Goal: Information Seeking & Learning: Learn about a topic

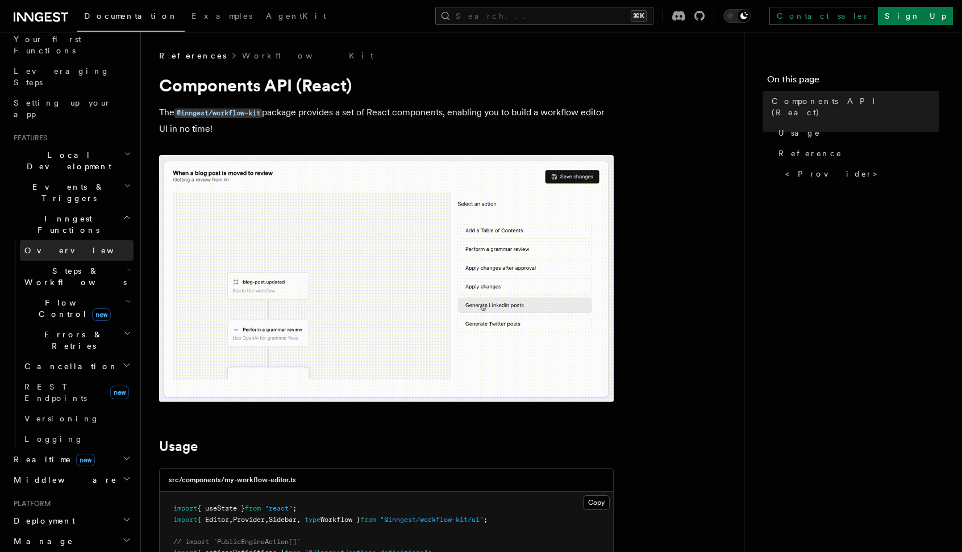
scroll to position [161, 0]
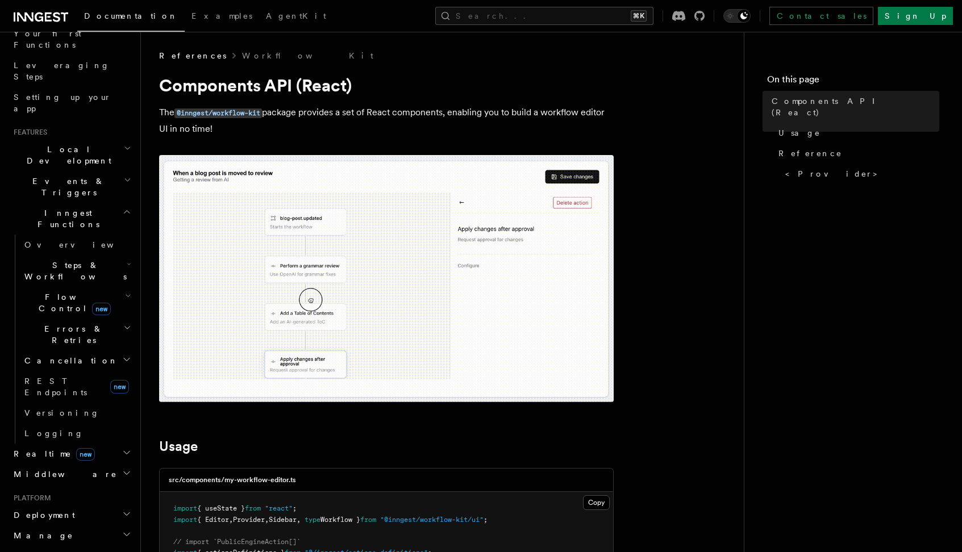
click at [97, 171] on h2 "Events & Triggers" at bounding box center [71, 187] width 124 height 32
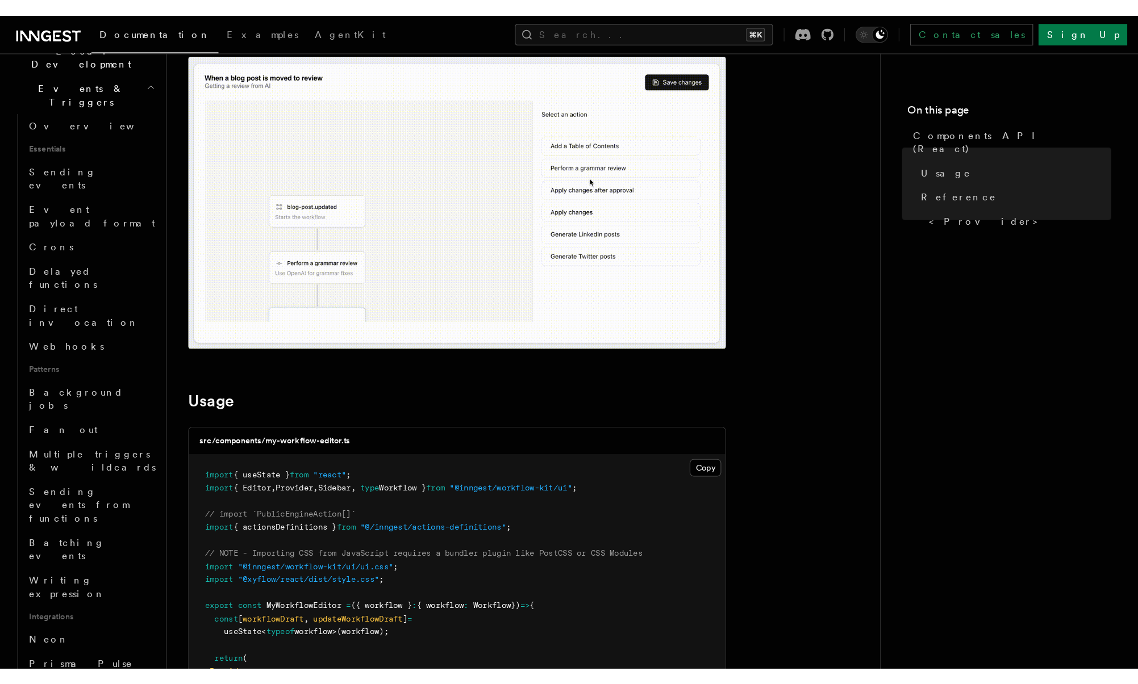
scroll to position [0, 0]
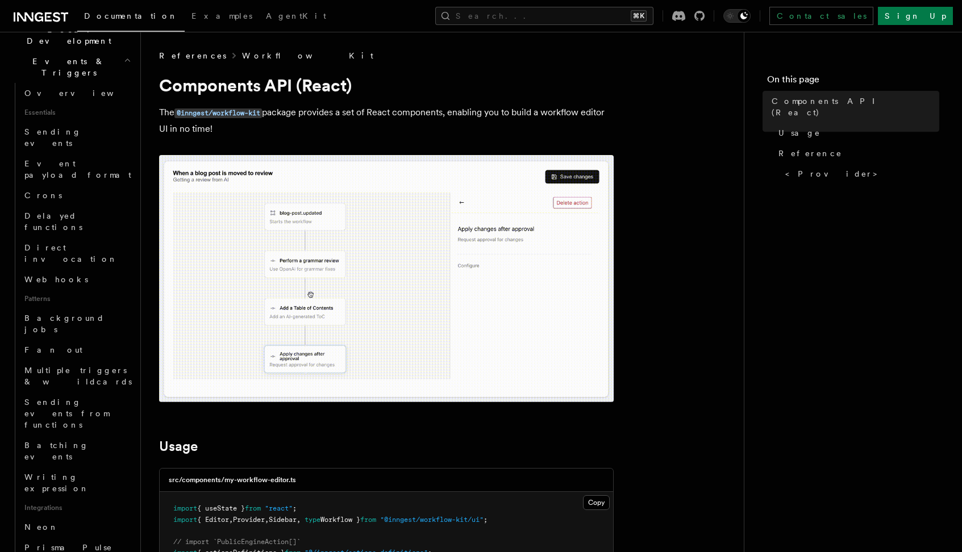
click at [242, 55] on link "Workflow Kit" at bounding box center [307, 55] width 131 height 11
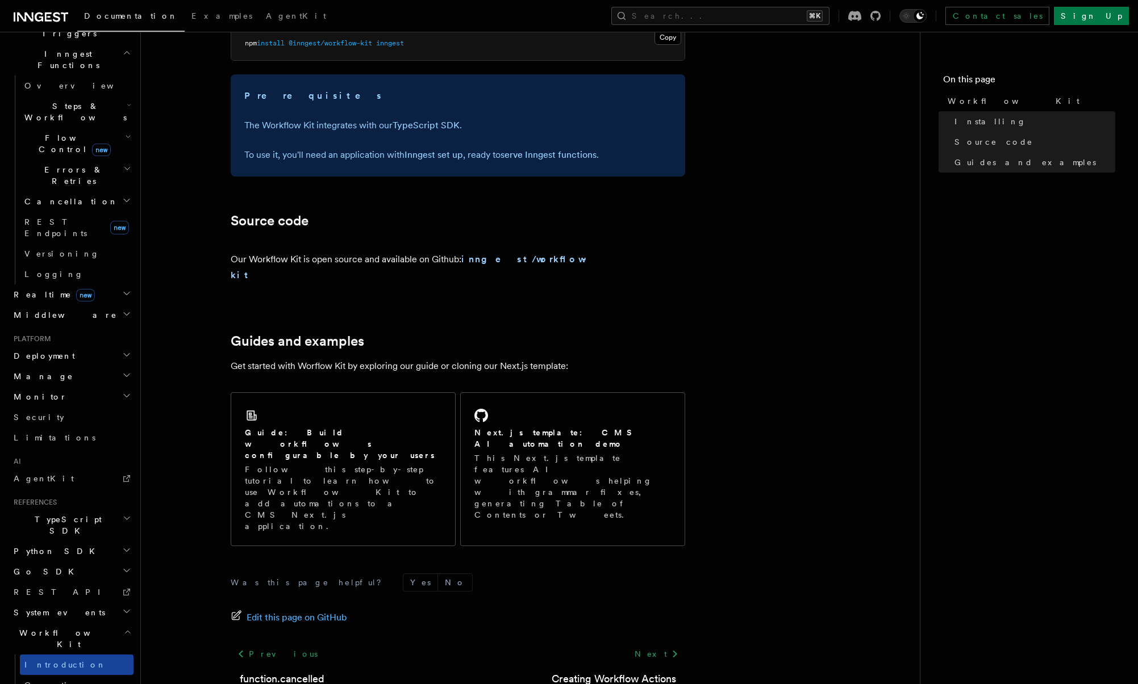
scroll to position [349, 0]
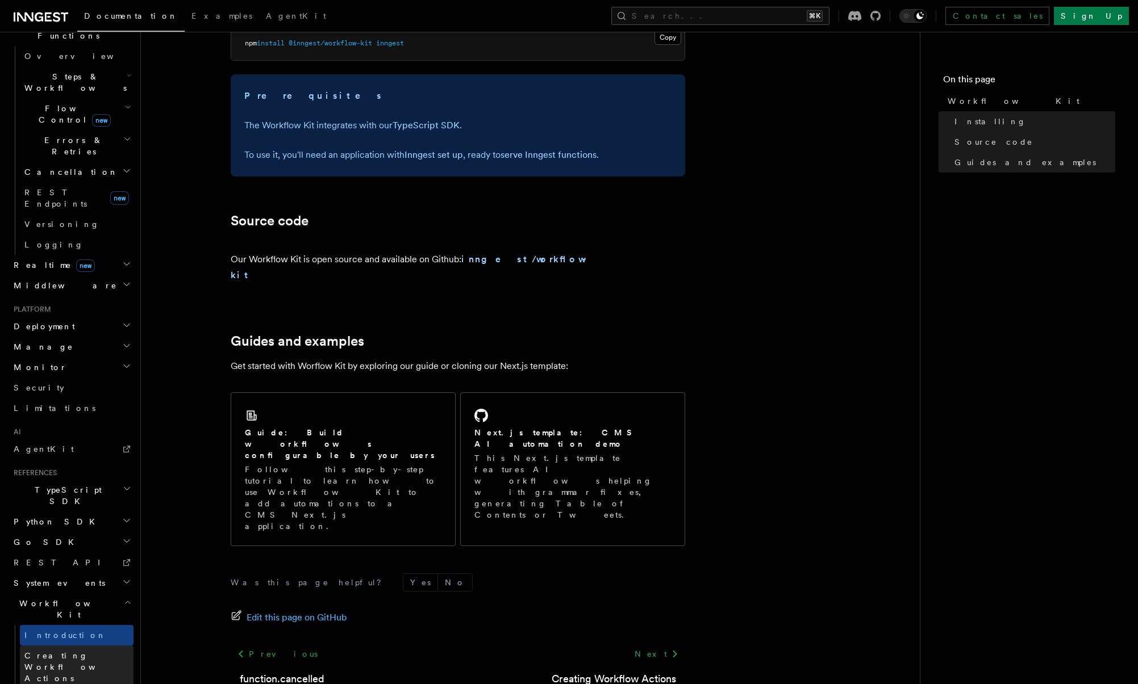
click at [71, 552] on span "Creating Workflow Actions" at bounding box center [73, 667] width 99 height 32
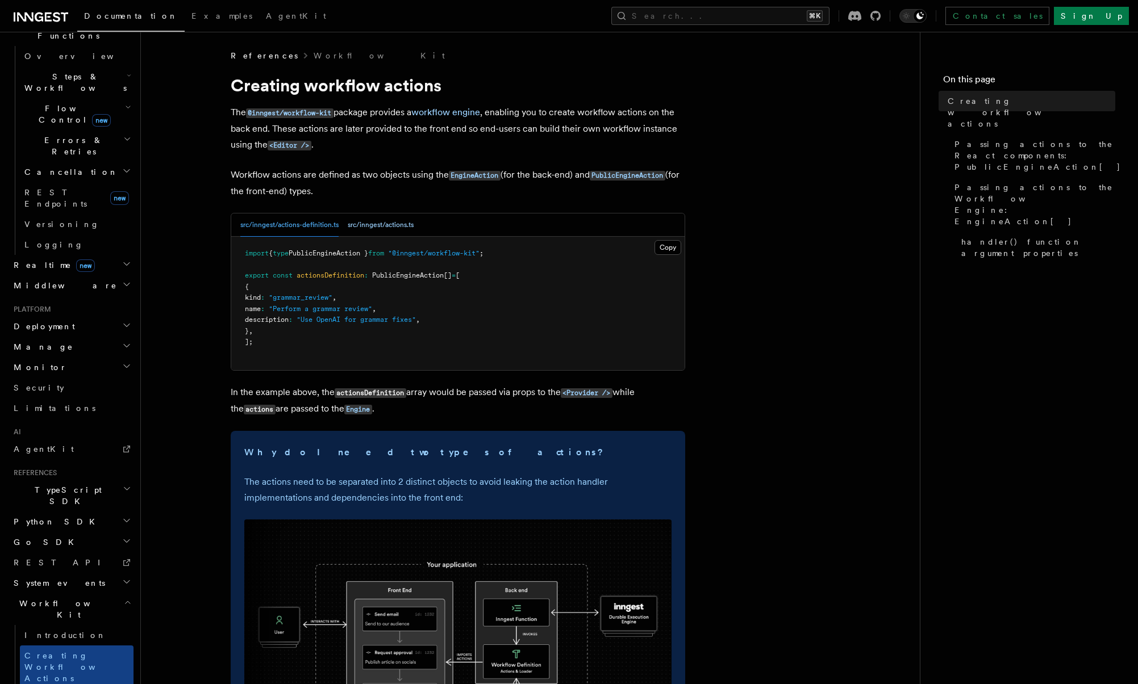
click at [383, 224] on button "src/inngest/actions.ts" at bounding box center [381, 225] width 66 height 23
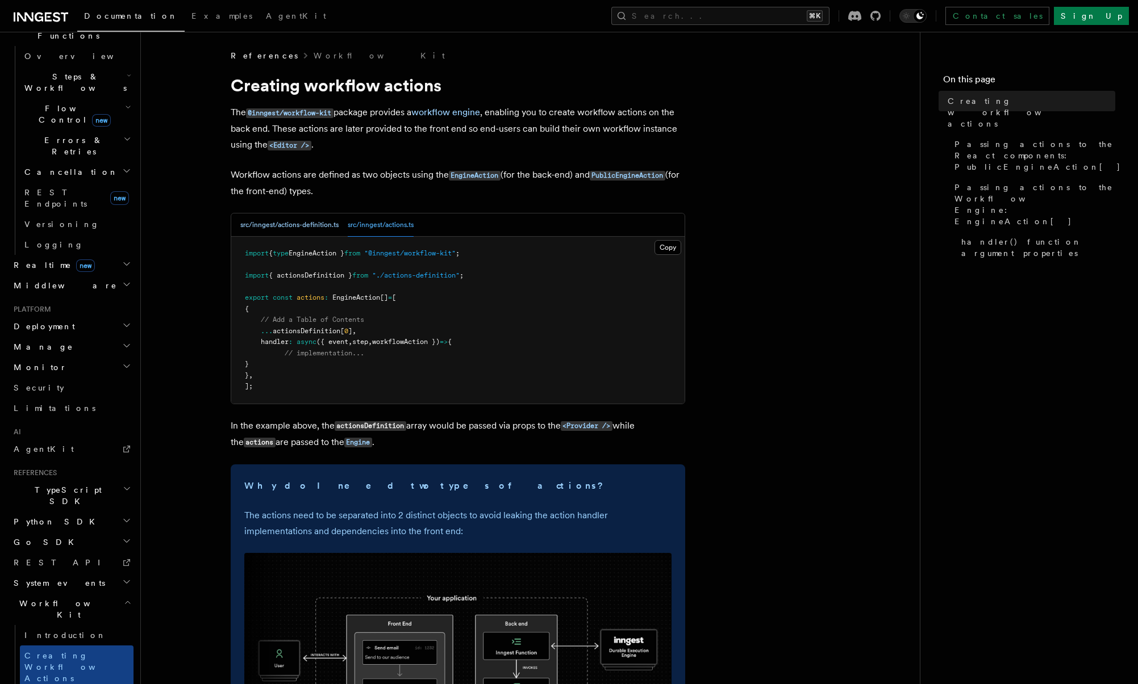
click at [324, 226] on button "src/inngest/actions-definition.ts" at bounding box center [289, 225] width 98 height 23
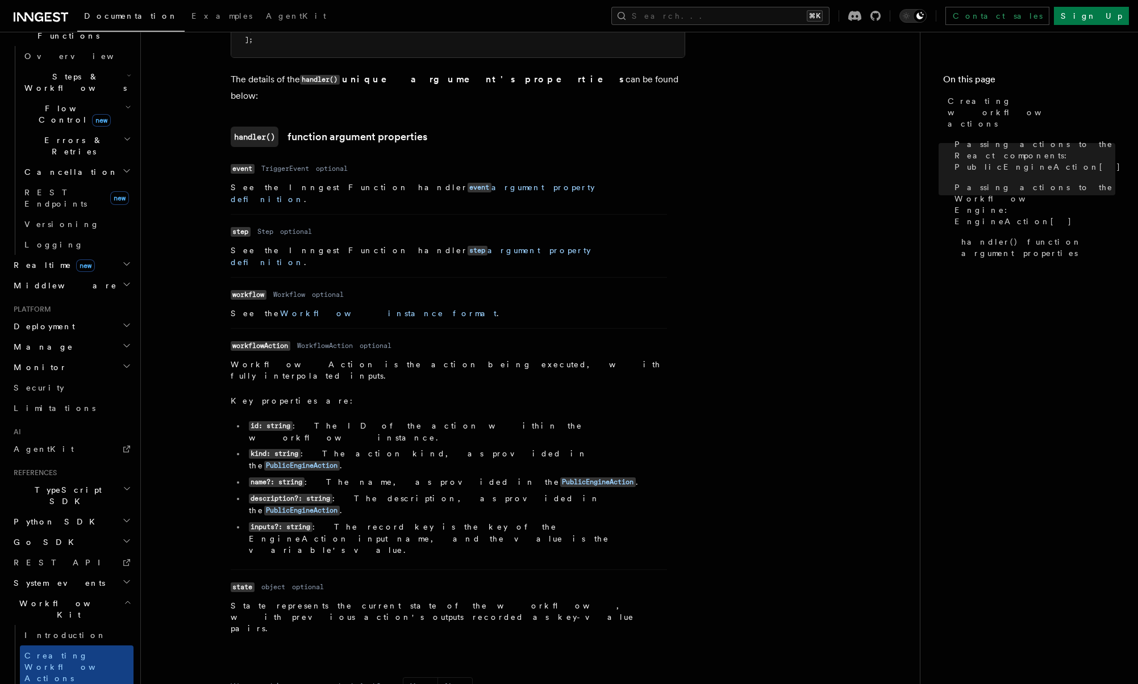
scroll to position [1441, 0]
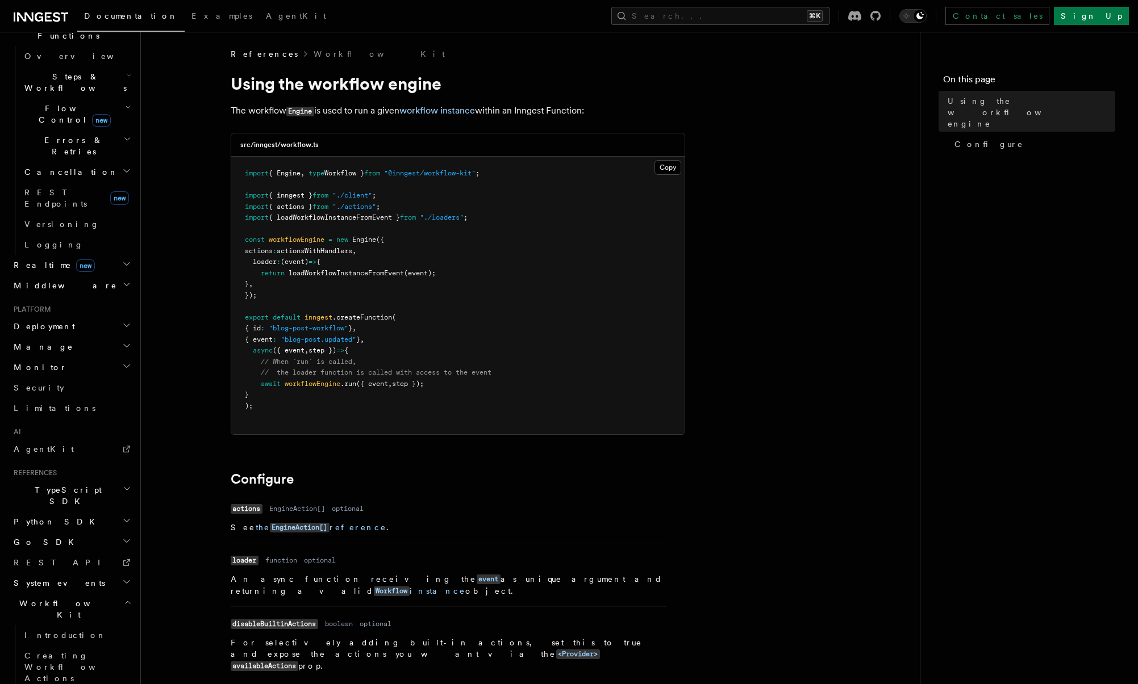
scroll to position [1, 0]
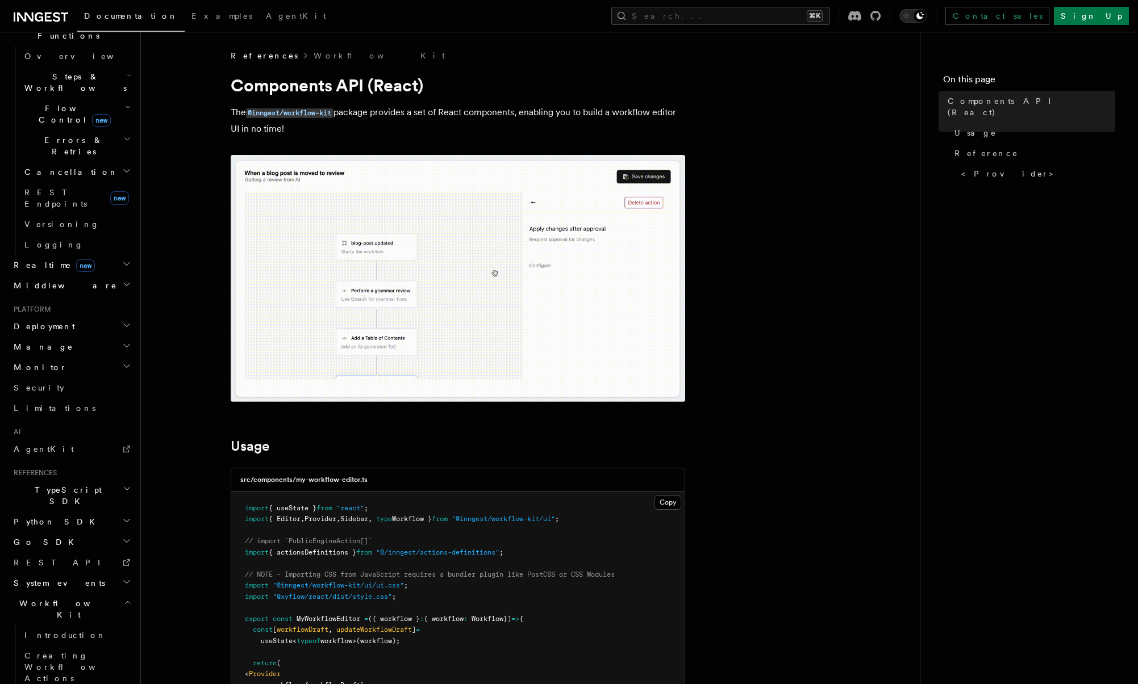
click at [124, 552] on icon "button" at bounding box center [127, 582] width 6 height 3
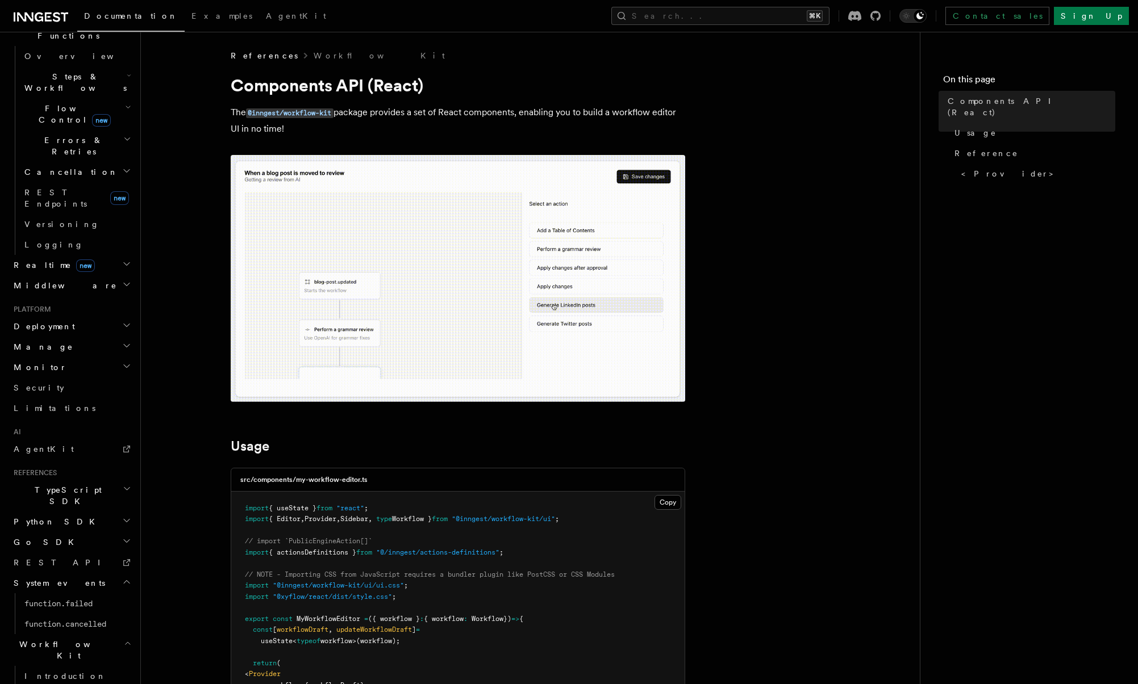
click at [122, 552] on icon "button" at bounding box center [126, 582] width 9 height 9
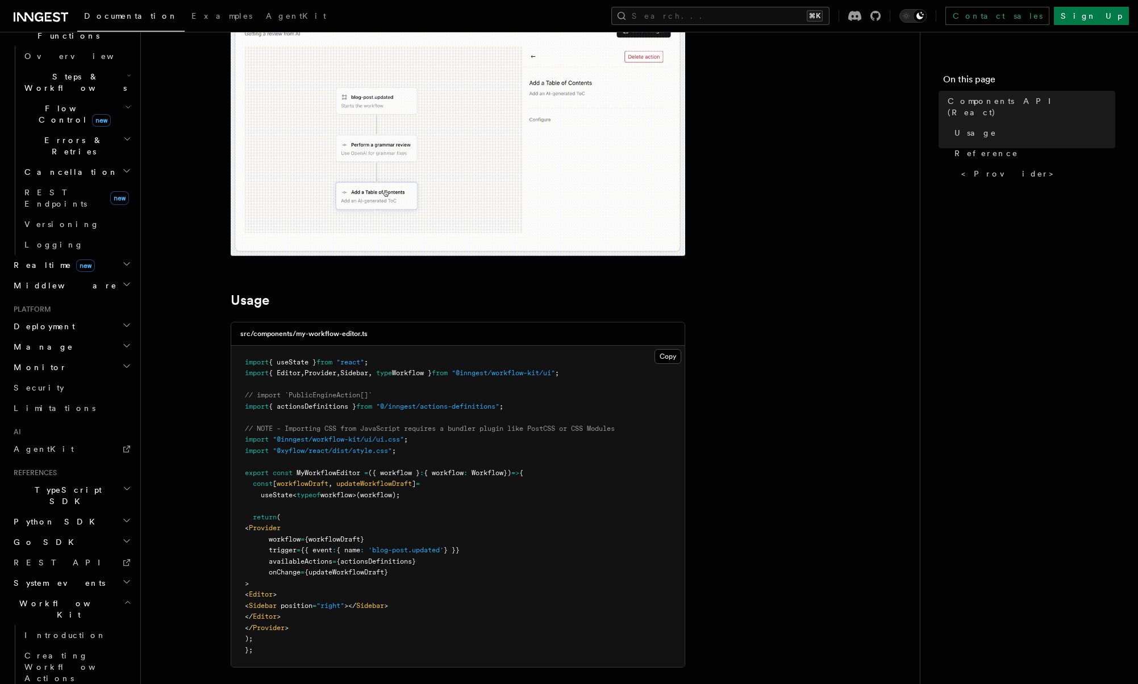
scroll to position [148, 0]
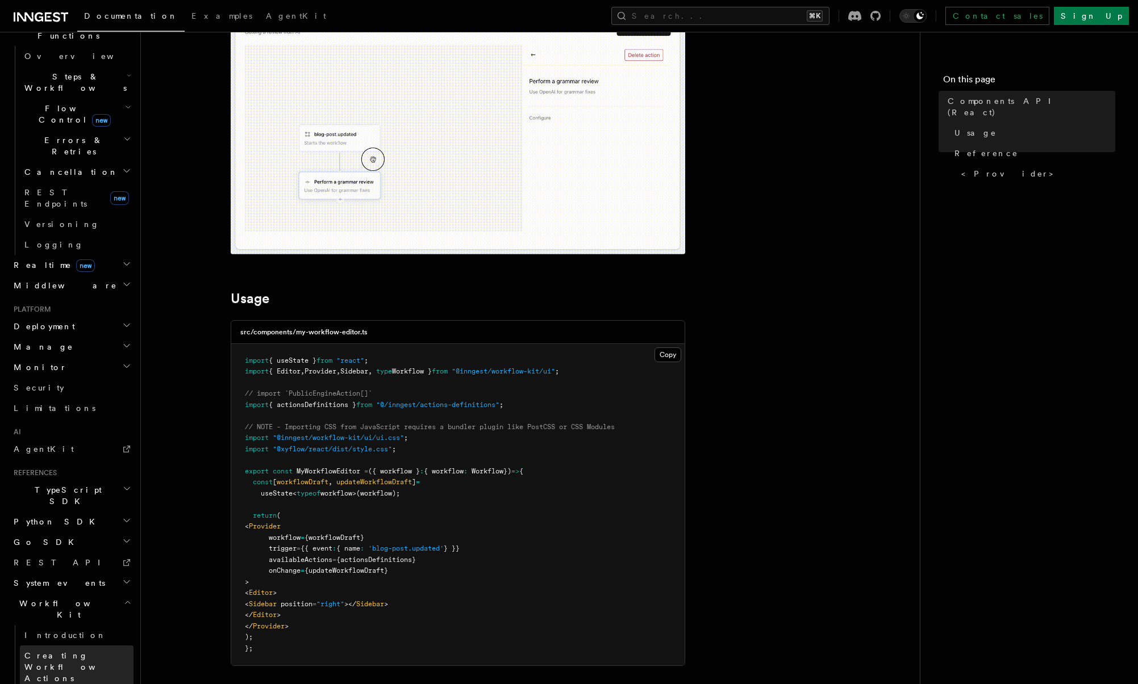
click at [72, 552] on link "Creating Workflow Actions" at bounding box center [77, 667] width 114 height 43
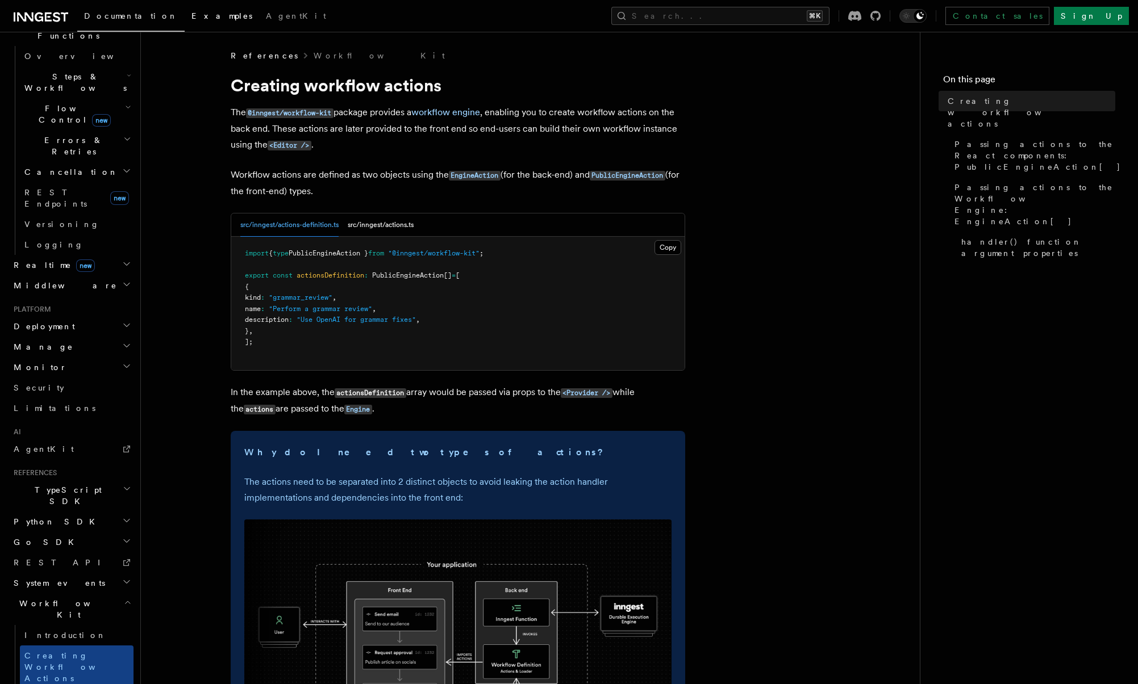
click at [185, 27] on link "Examples" at bounding box center [222, 16] width 74 height 27
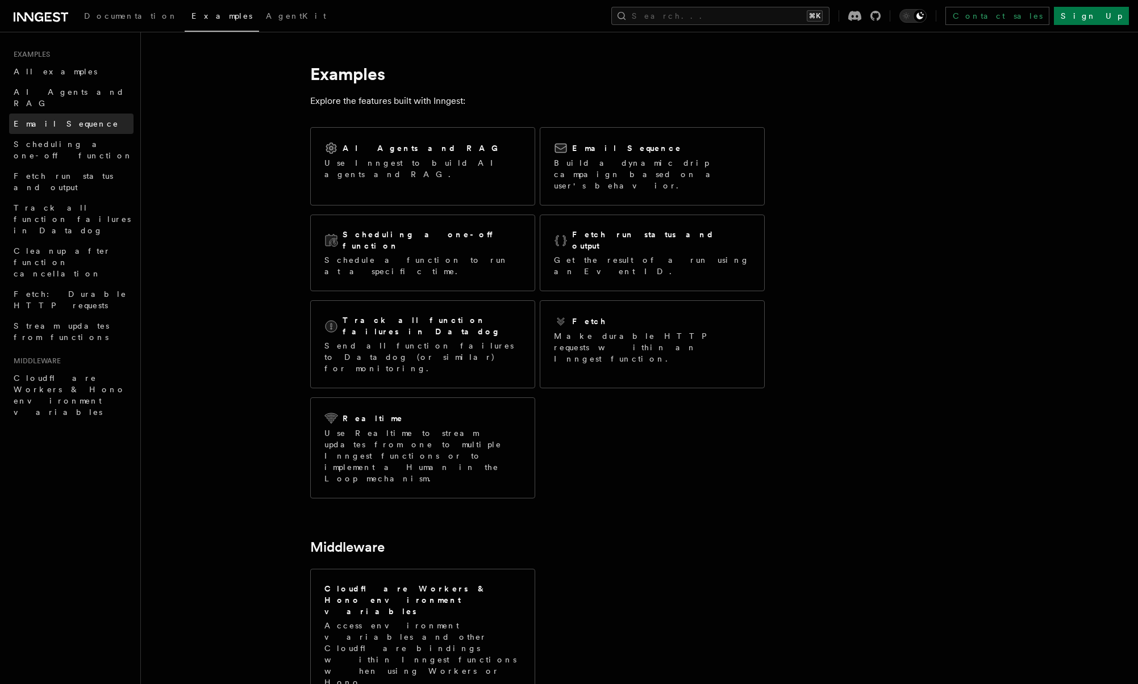
click at [57, 119] on span "Email Sequence" at bounding box center [66, 123] width 105 height 9
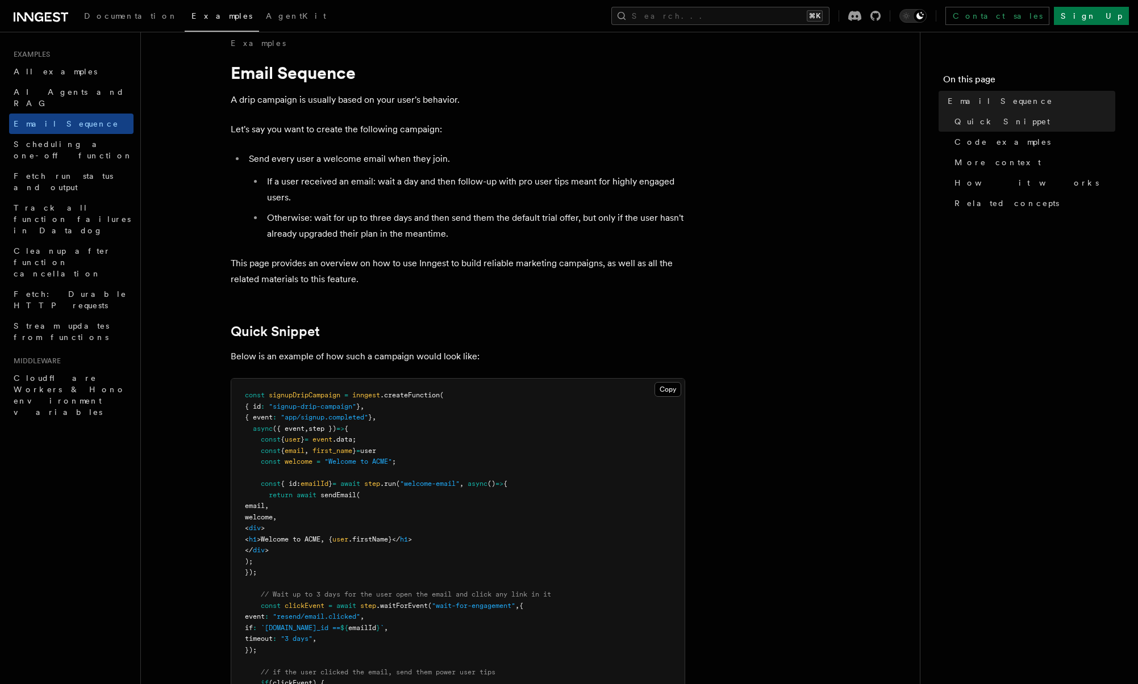
scroll to position [14, 0]
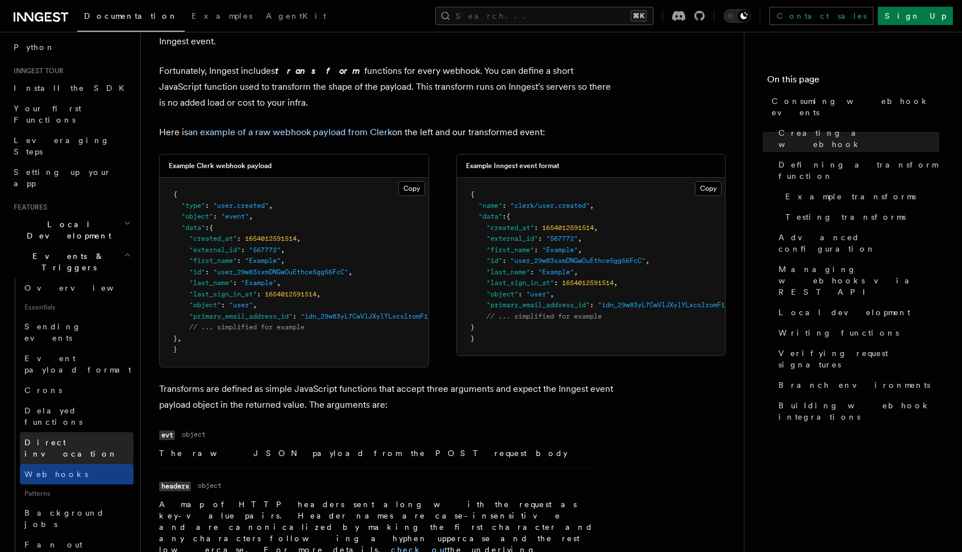
scroll to position [91, 0]
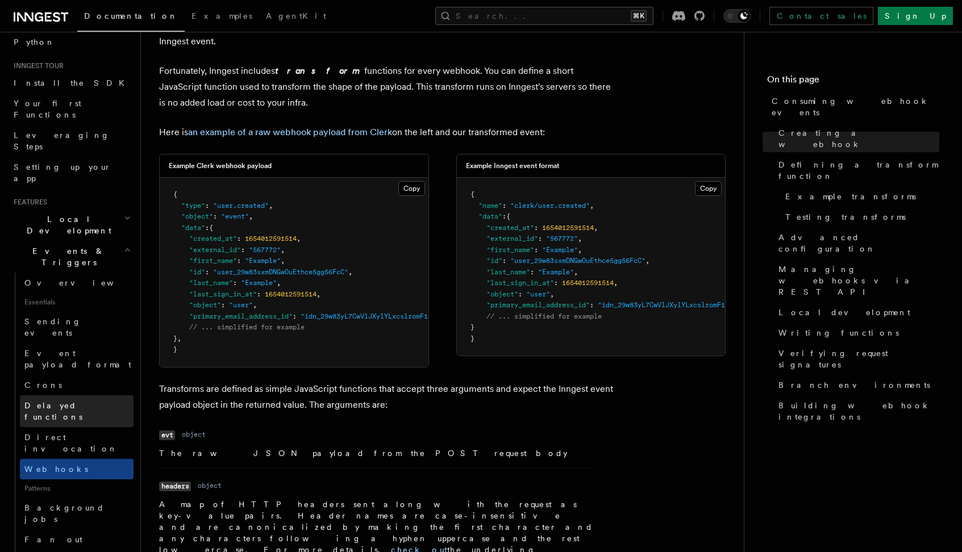
click at [60, 401] on span "Delayed functions" at bounding box center [53, 411] width 58 height 20
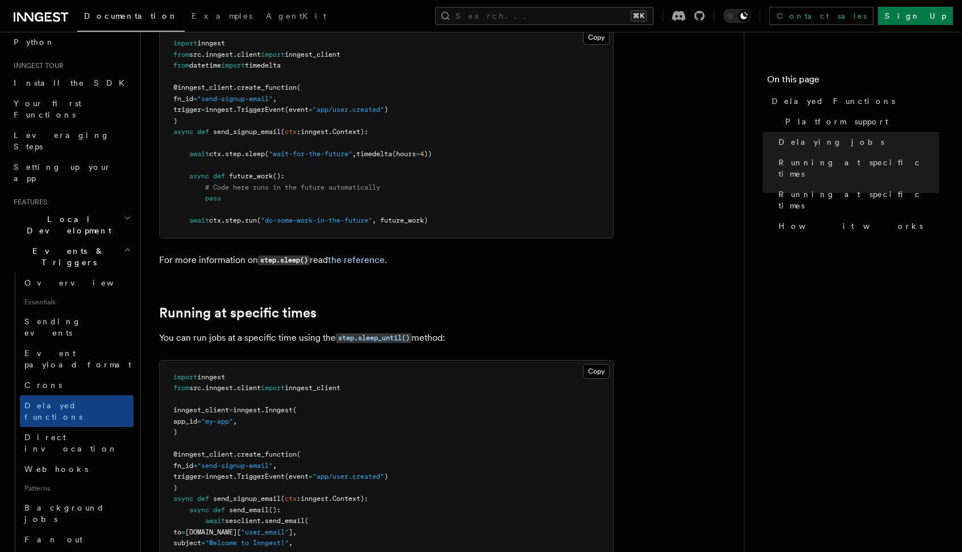
scroll to position [500, 0]
click at [86, 427] on link "Direct invocation" at bounding box center [77, 443] width 114 height 32
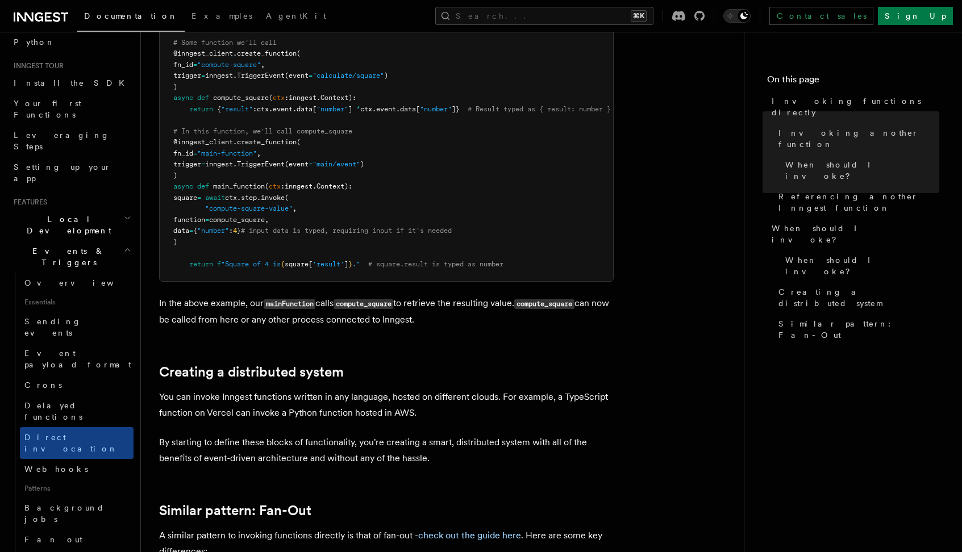
scroll to position [492, 0]
click at [77, 459] on link "Webhooks" at bounding box center [77, 469] width 114 height 20
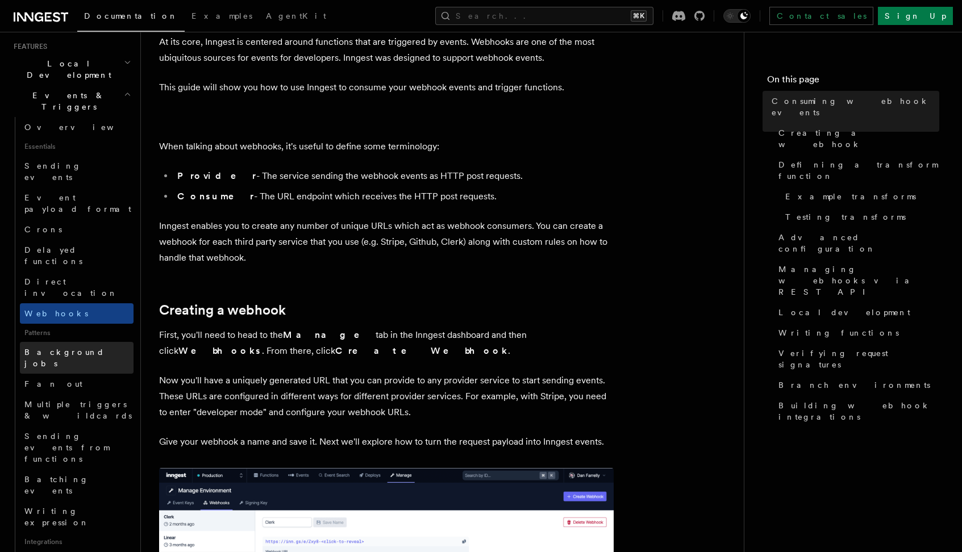
scroll to position [248, 0]
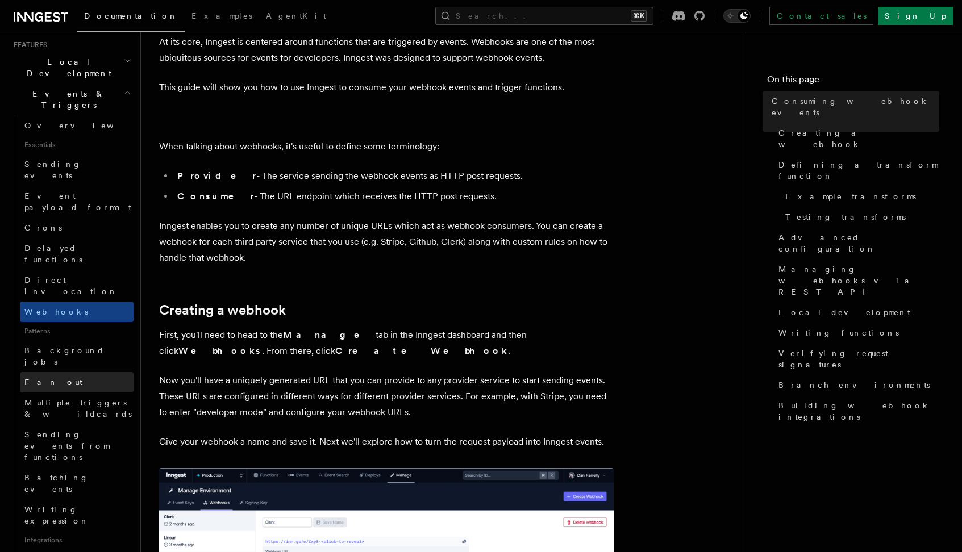
click at [73, 372] on link "Fan out" at bounding box center [77, 382] width 114 height 20
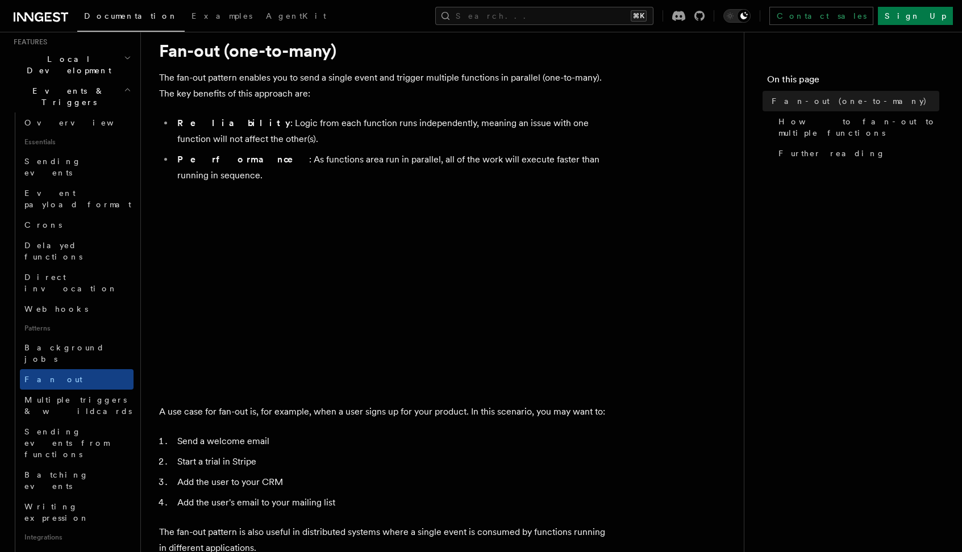
scroll to position [35, 0]
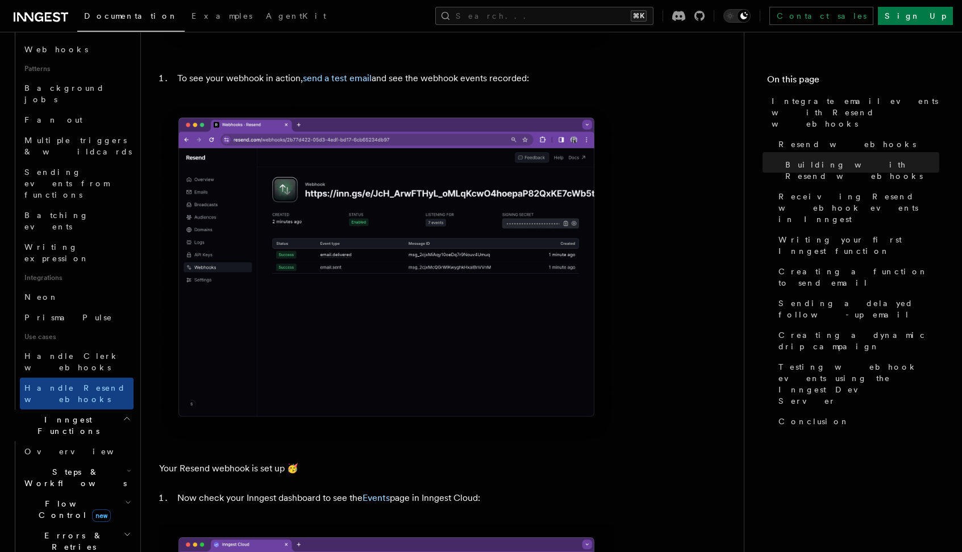
scroll to position [523, 0]
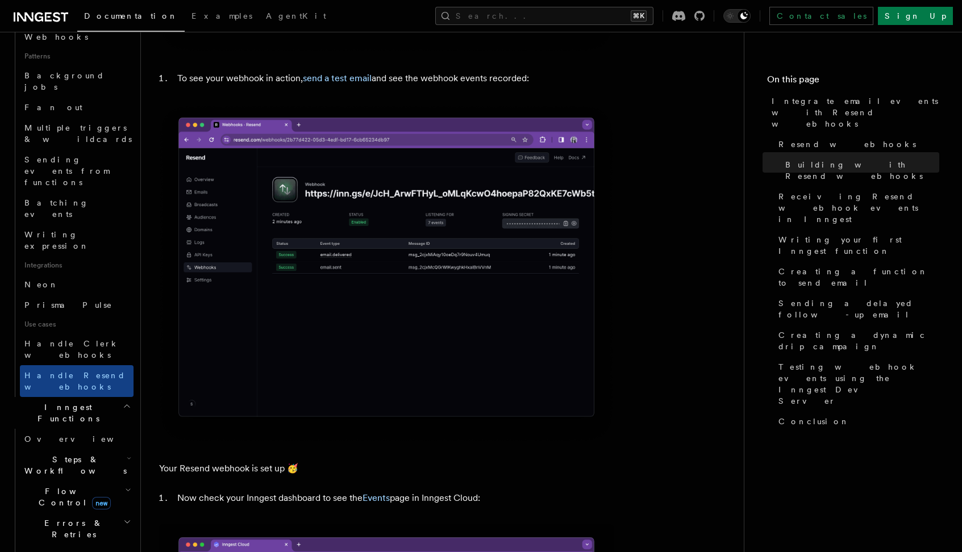
click at [73, 454] on span "Steps & Workflows" at bounding box center [73, 465] width 107 height 23
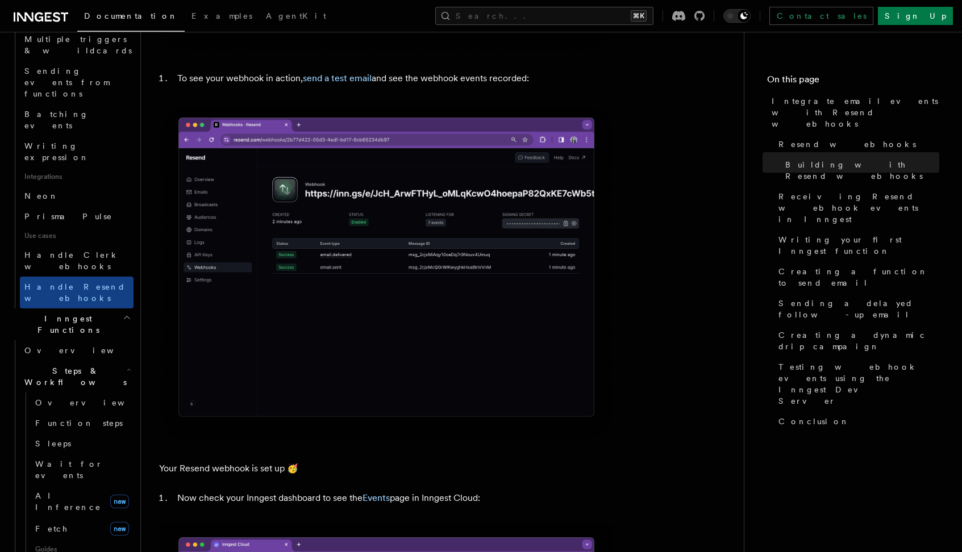
scroll to position [604, 0]
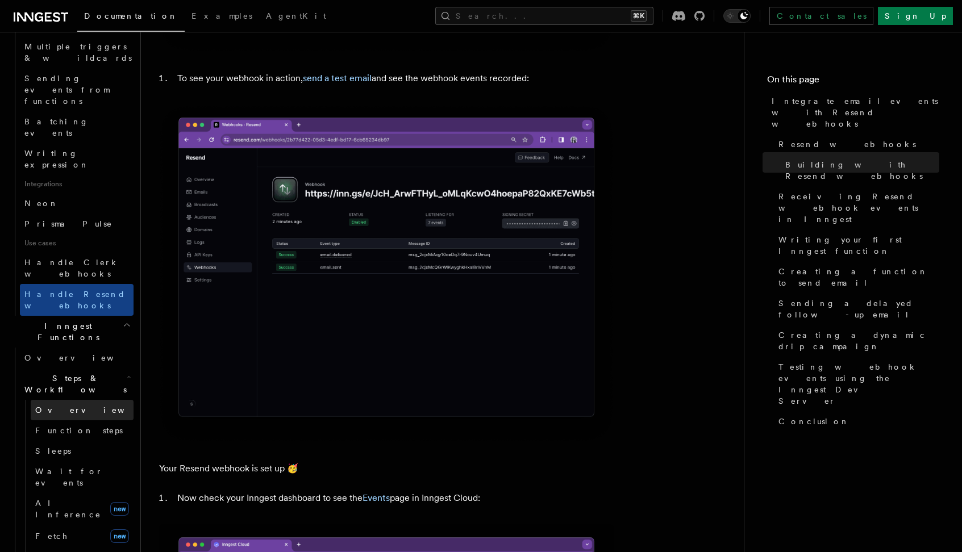
click at [72, 400] on link "Overview" at bounding box center [82, 410] width 103 height 20
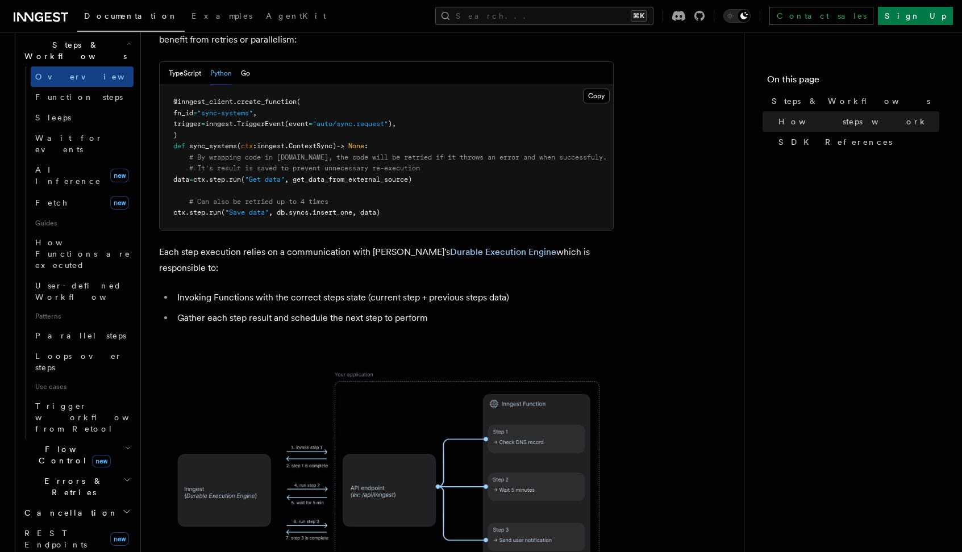
scroll to position [435, 0]
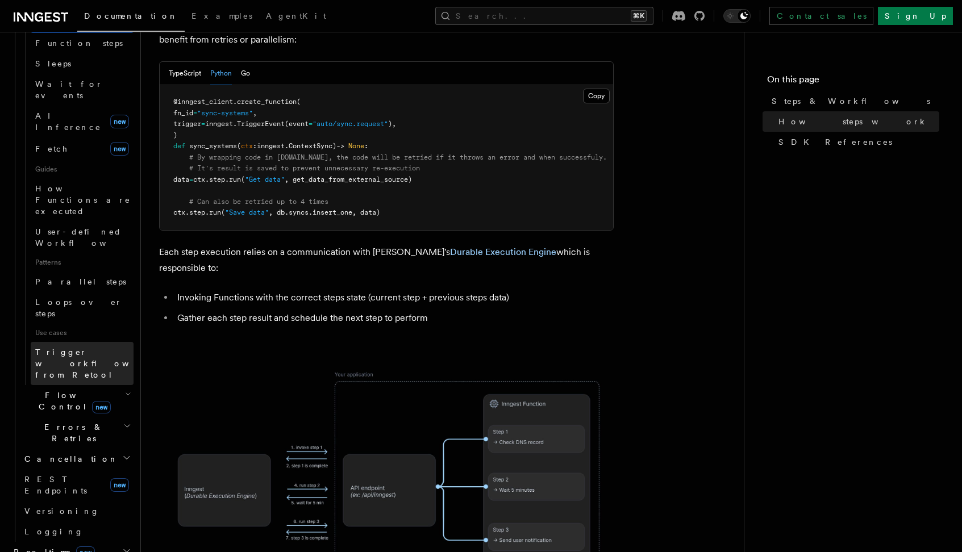
click at [72, 348] on span "Trigger workflows from Retool" at bounding box center [97, 364] width 125 height 32
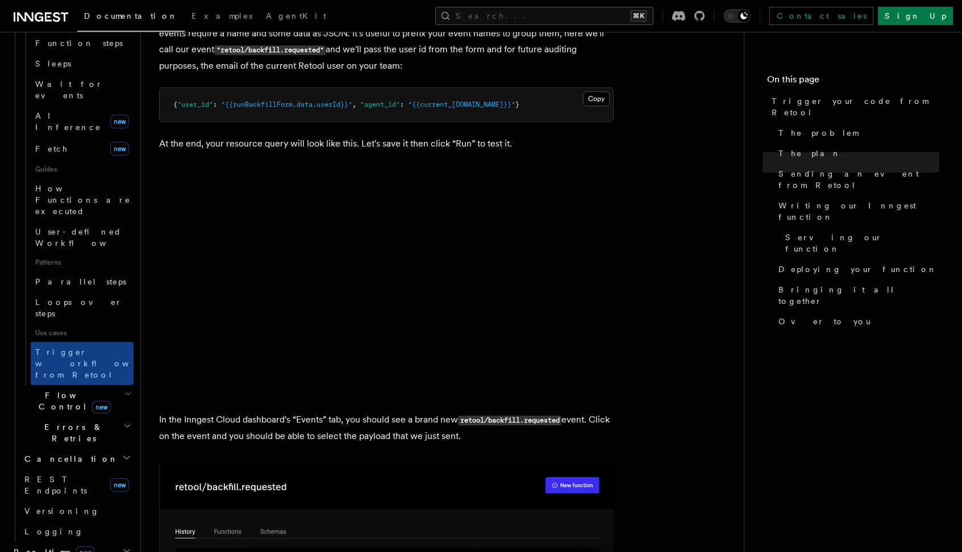
scroll to position [1307, 0]
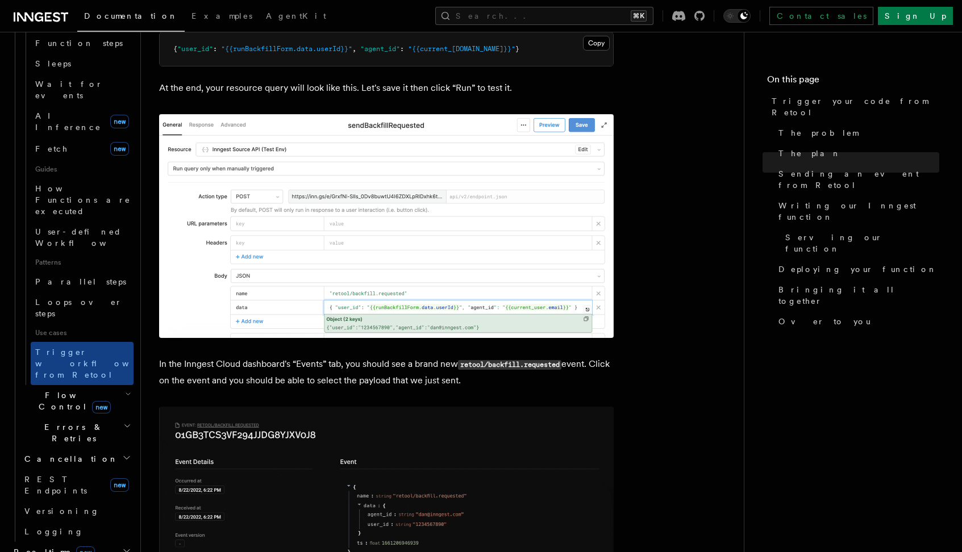
click at [94, 385] on h2 "Flow Control new" at bounding box center [77, 401] width 114 height 32
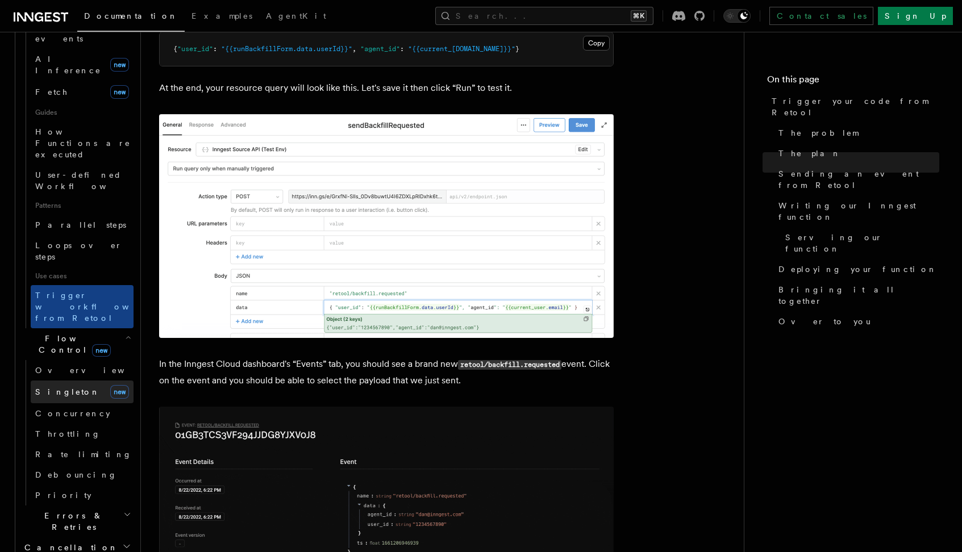
scroll to position [492, 0]
click at [77, 380] on link "Singleton new" at bounding box center [82, 391] width 103 height 23
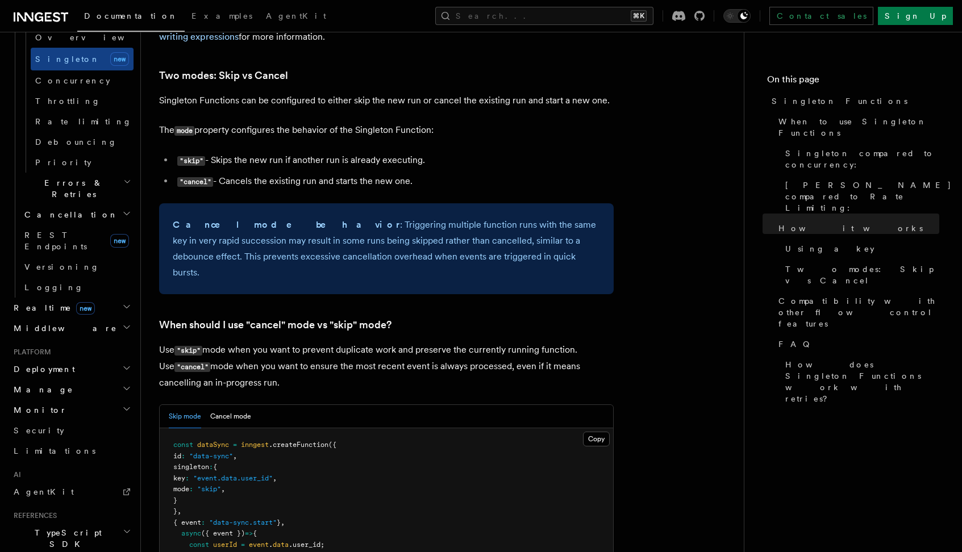
scroll to position [452, 0]
click at [110, 360] on h2 "Deployment" at bounding box center [71, 370] width 124 height 20
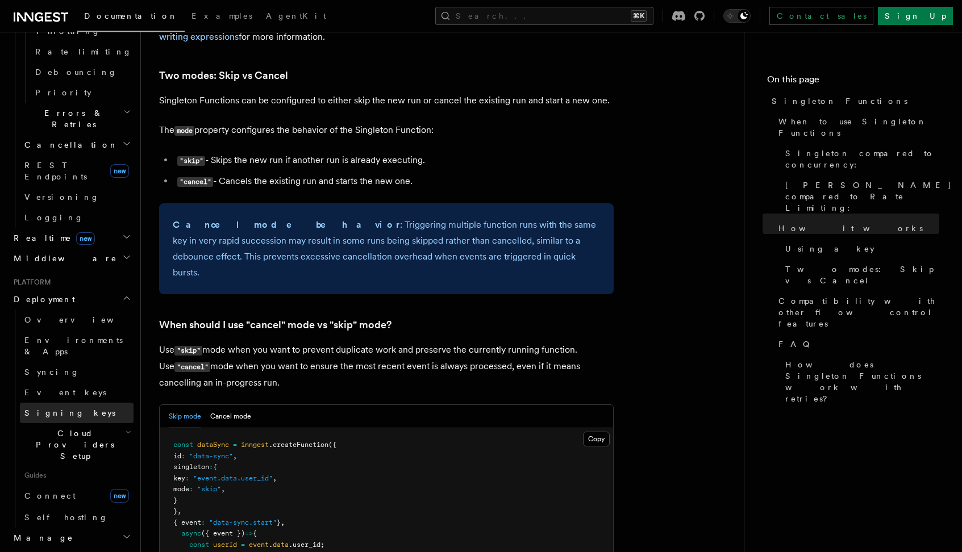
scroll to position [540, 0]
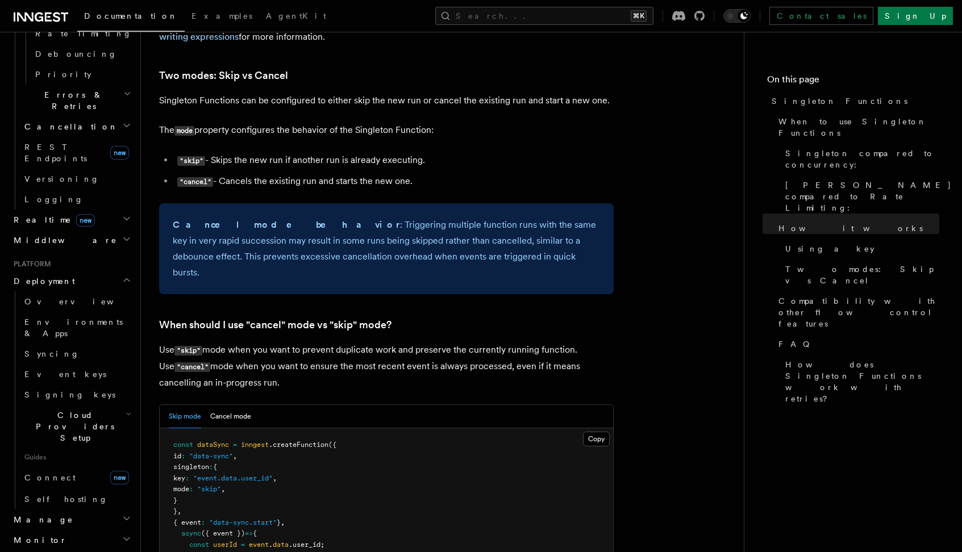
click at [96, 410] on span "Cloud Providers Setup" at bounding box center [73, 427] width 106 height 34
click at [62, 521] on link "Vercel" at bounding box center [82, 531] width 103 height 20
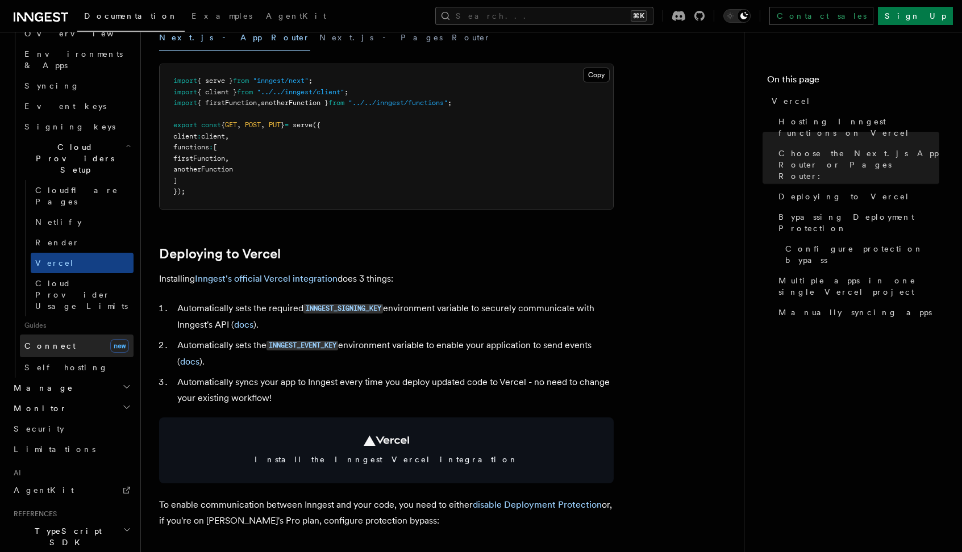
scroll to position [666, 0]
click at [55, 331] on link "Connect new" at bounding box center [77, 342] width 114 height 23
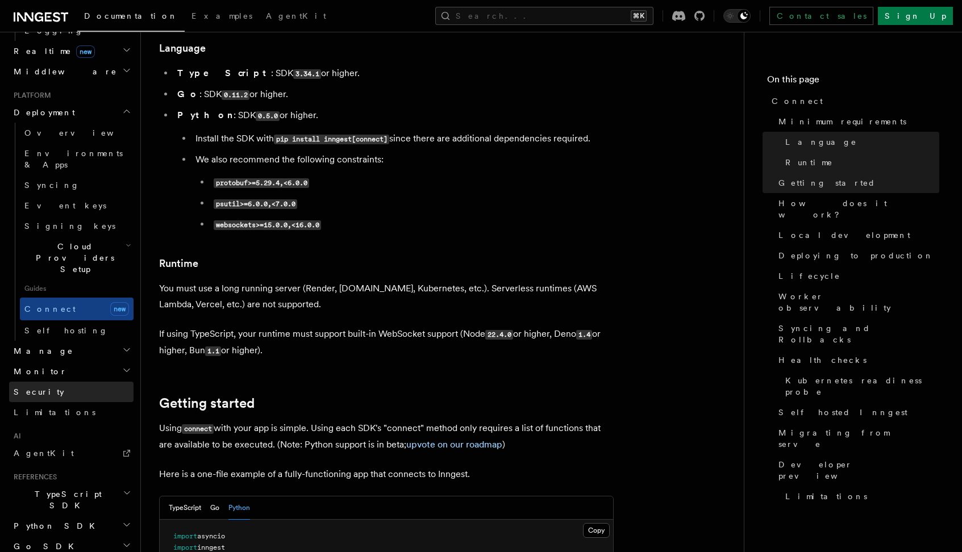
scroll to position [408, 0]
click at [72, 382] on link "Security" at bounding box center [71, 392] width 124 height 20
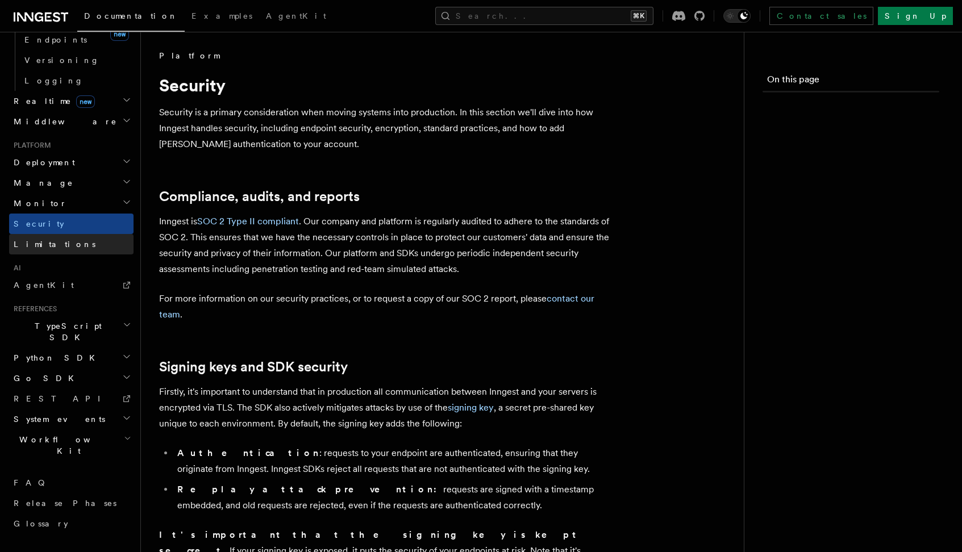
scroll to position [379, 0]
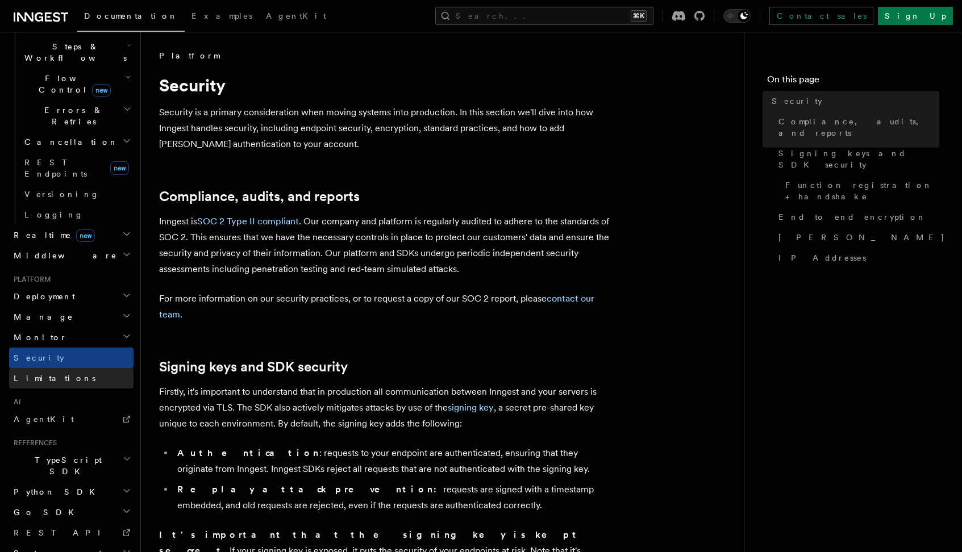
click at [72, 368] on link "Limitations" at bounding box center [71, 378] width 124 height 20
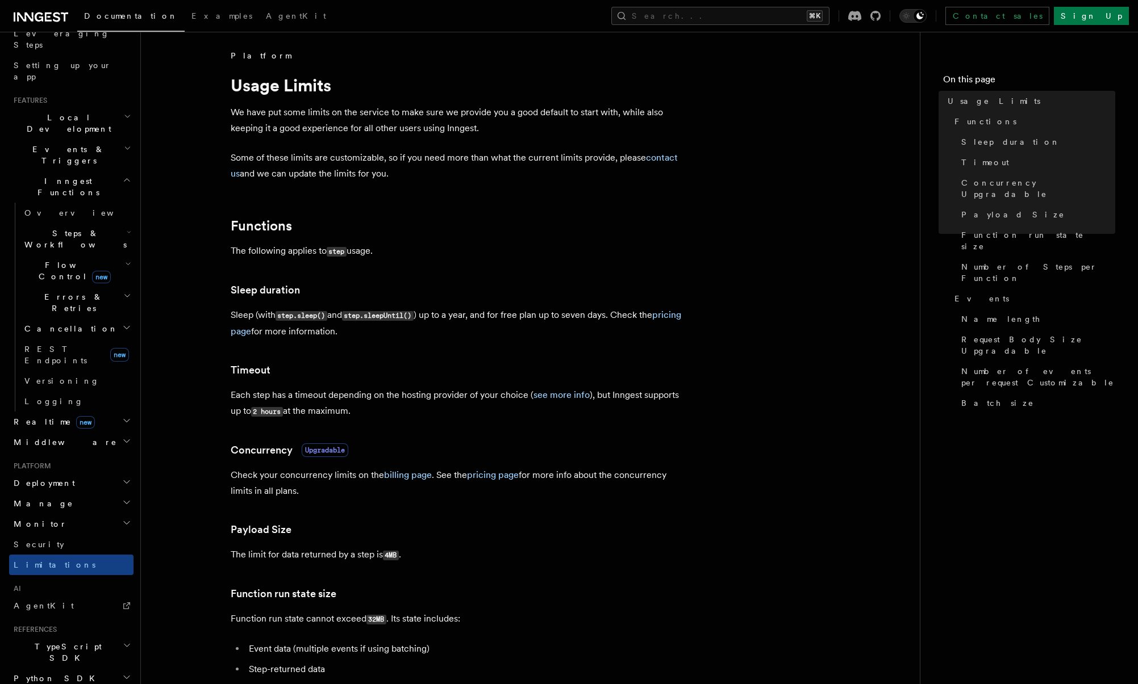
scroll to position [247, 0]
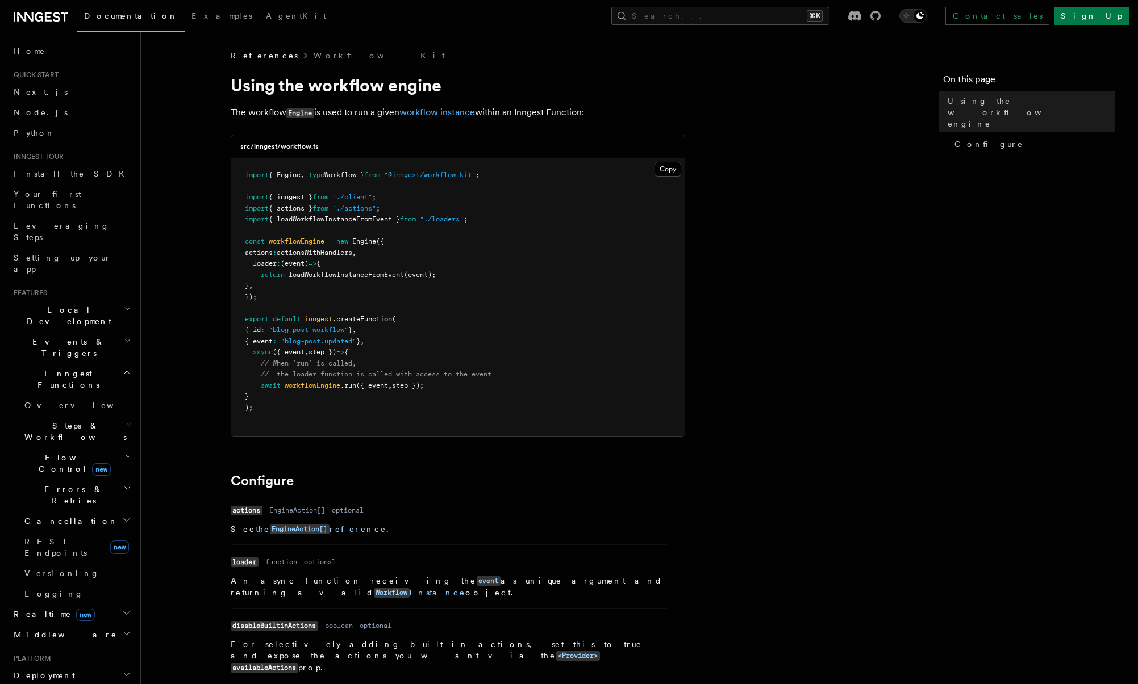
click at [444, 112] on link "workflow instance" at bounding box center [437, 112] width 76 height 11
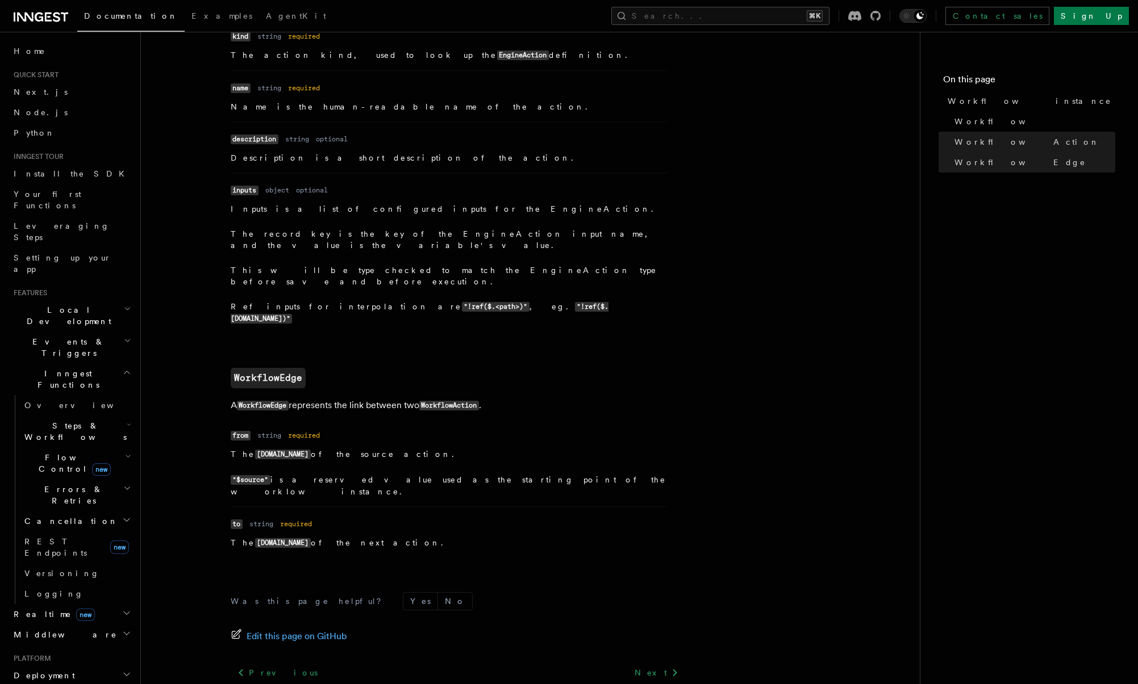
scroll to position [1072, 0]
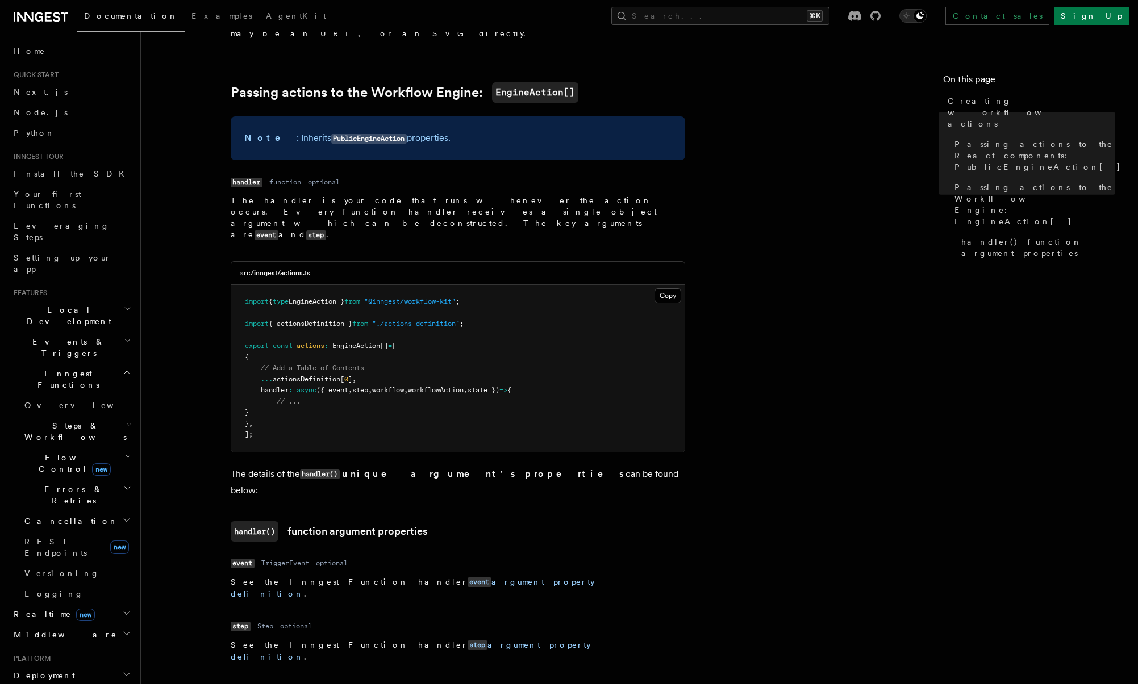
scroll to position [1045, 0]
